Goal: Find specific page/section: Find specific page/section

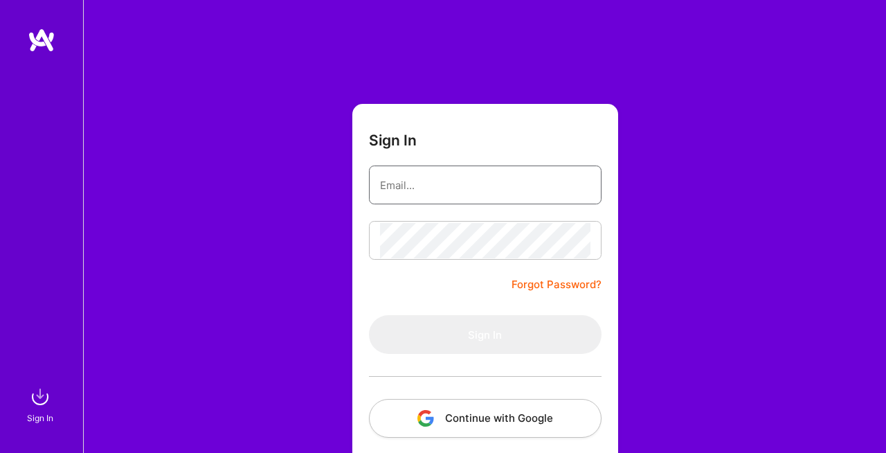
type input "[PERSON_NAME][EMAIL_ADDRESS][DOMAIN_NAME]"
click at [485, 334] on button "Sign In" at bounding box center [485, 334] width 233 height 39
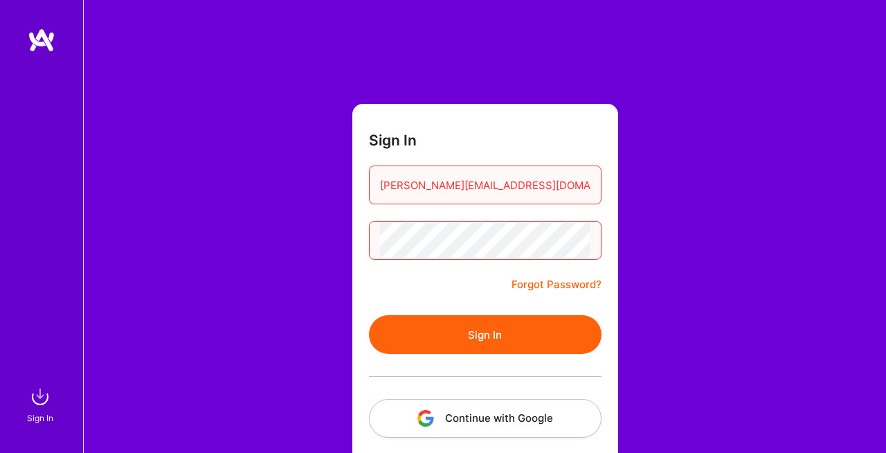
click at [512, 331] on button "Sign In" at bounding box center [485, 334] width 233 height 39
click at [503, 425] on button "Continue with Google" at bounding box center [485, 418] width 233 height 39
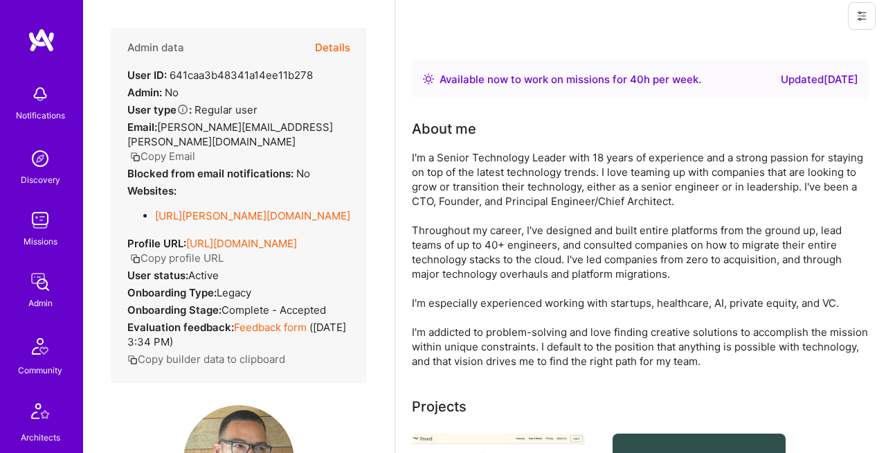
click at [195, 149] on button "Copy Email" at bounding box center [162, 156] width 65 height 15
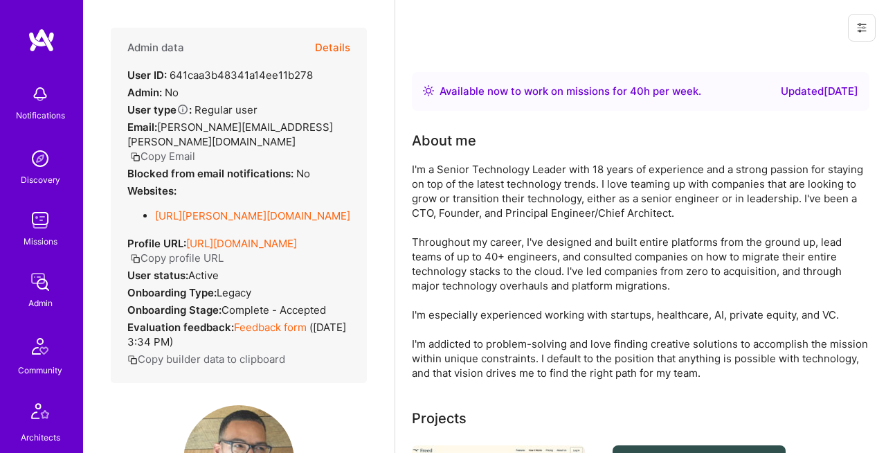
click at [323, 50] on button "Details" at bounding box center [332, 48] width 35 height 40
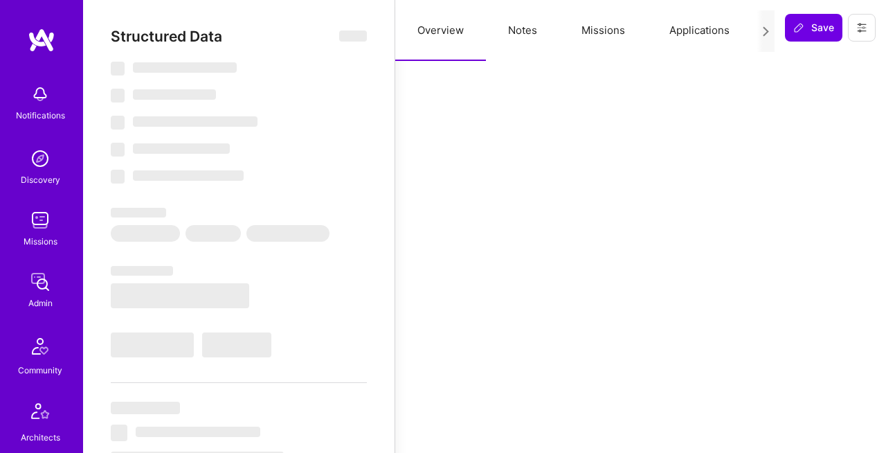
select select "Right Now"
select select "5"
select select "7"
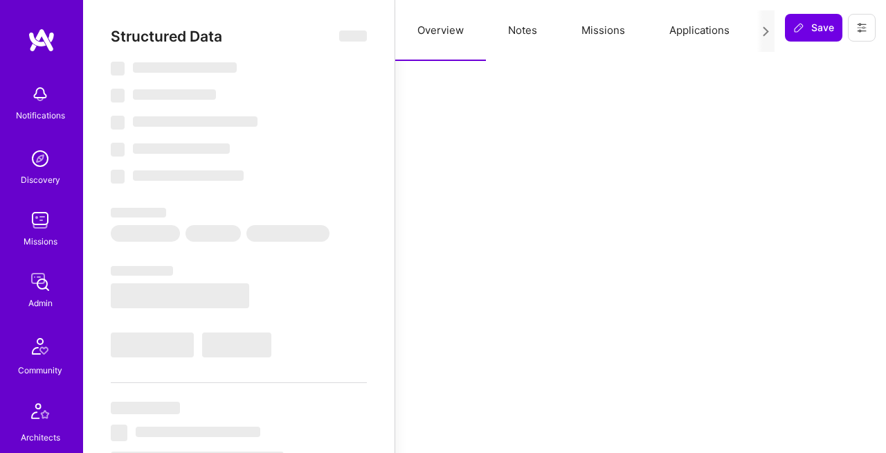
select select "US"
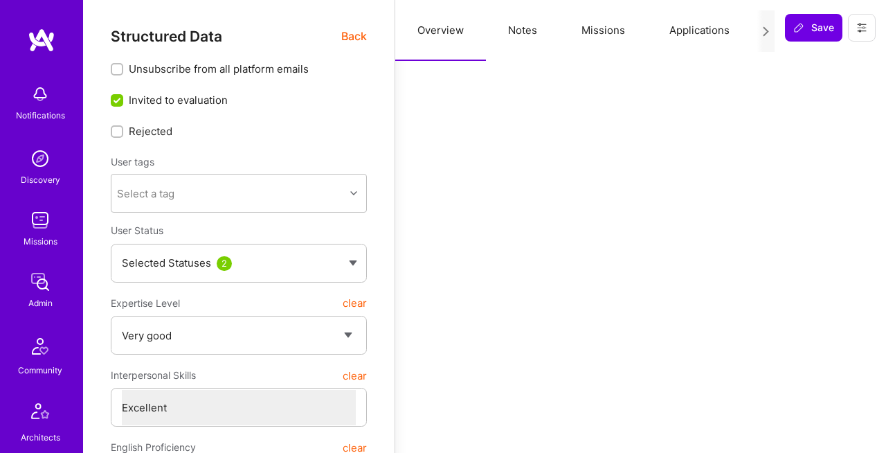
click at [345, 35] on span "Back" at bounding box center [354, 36] width 26 height 17
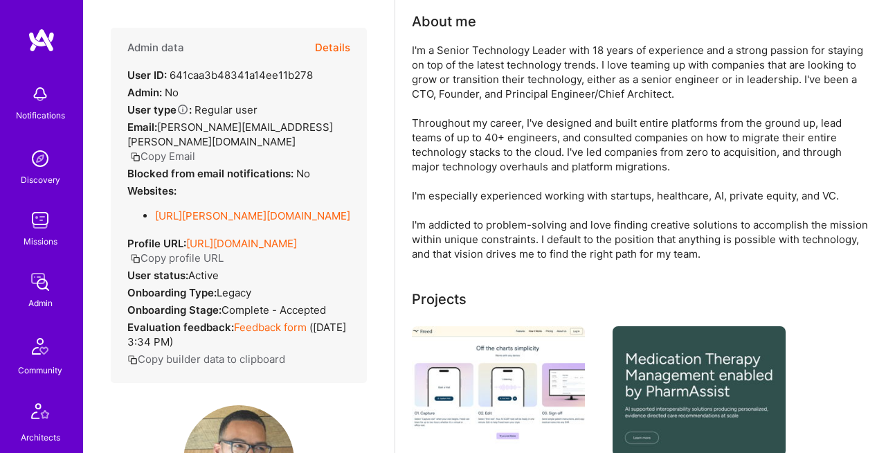
scroll to position [125, 0]
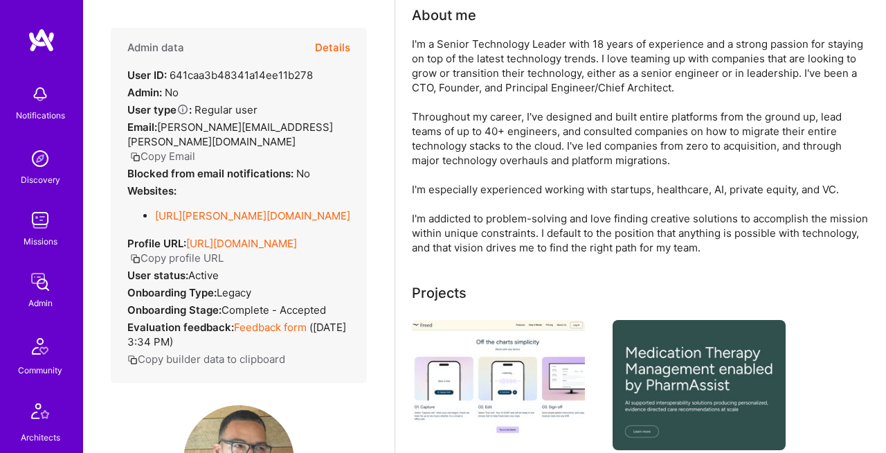
click at [204, 209] on link "[URL][PERSON_NAME][DOMAIN_NAME]" at bounding box center [252, 215] width 195 height 13
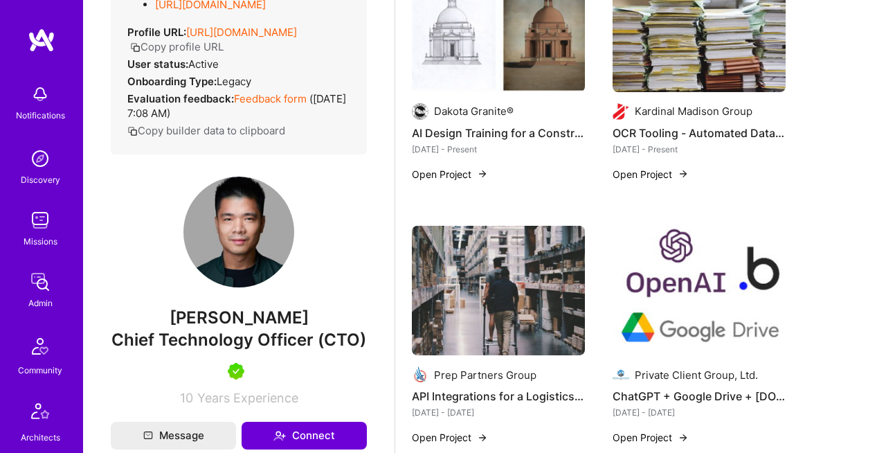
scroll to position [571, 0]
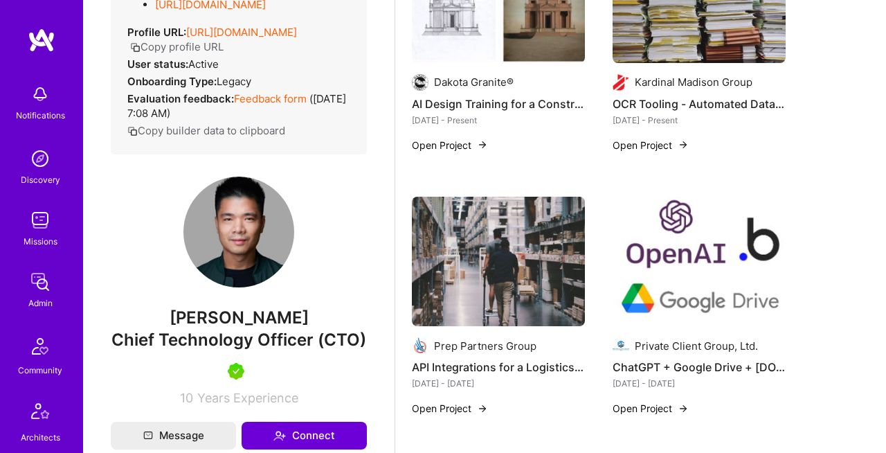
click at [702, 270] on img at bounding box center [699, 262] width 173 height 130
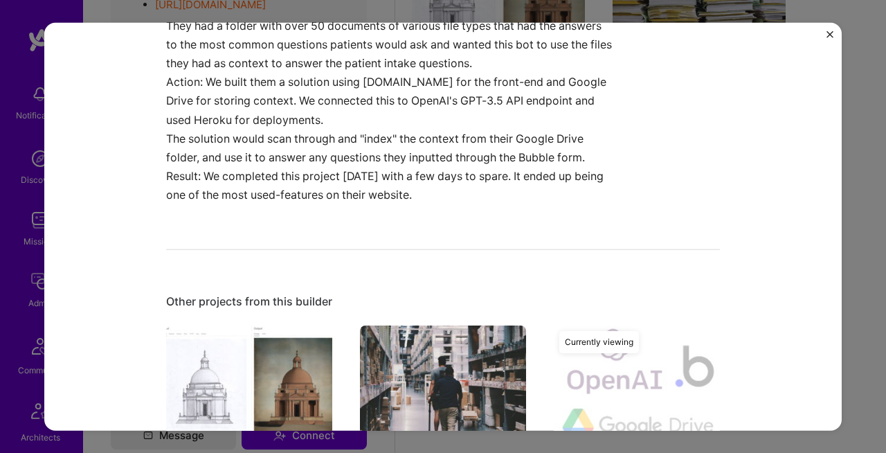
scroll to position [231, 0]
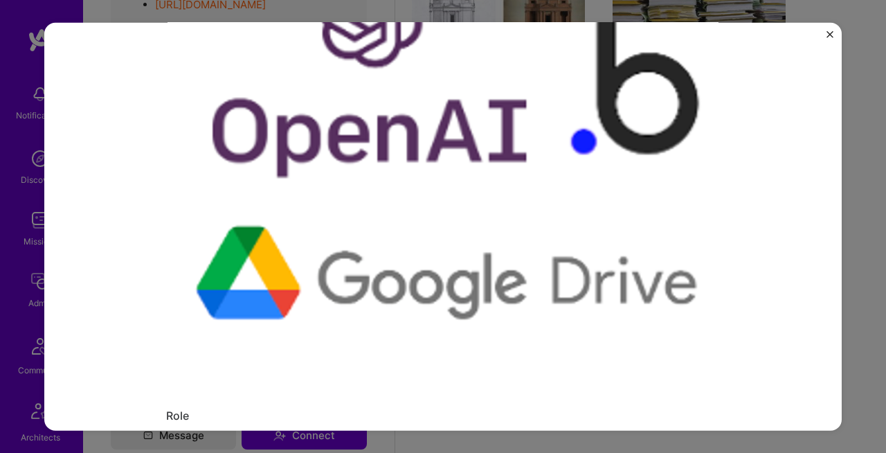
click at [829, 35] on img "Close" at bounding box center [830, 34] width 7 height 7
